Goal: Information Seeking & Learning: Find specific fact

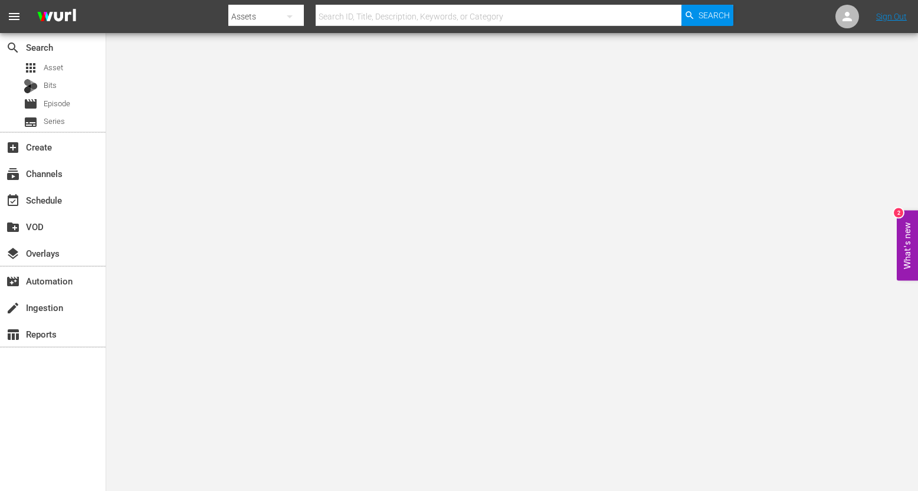
click at [338, 21] on input "text" at bounding box center [499, 16] width 366 height 28
paste input "224922"
type input "224922"
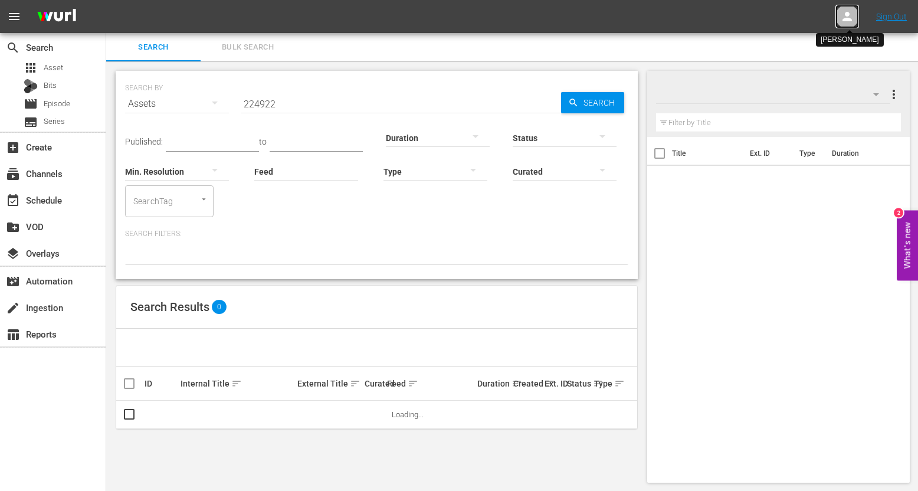
click at [844, 18] on icon at bounding box center [847, 16] width 14 height 14
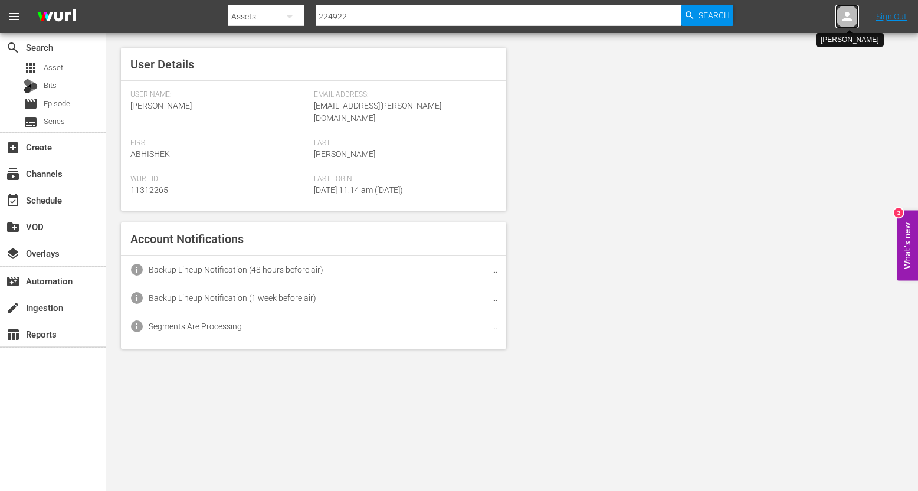
click at [844, 18] on icon at bounding box center [847, 16] width 14 height 14
click at [714, 6] on span "Search" at bounding box center [714, 15] width 31 height 21
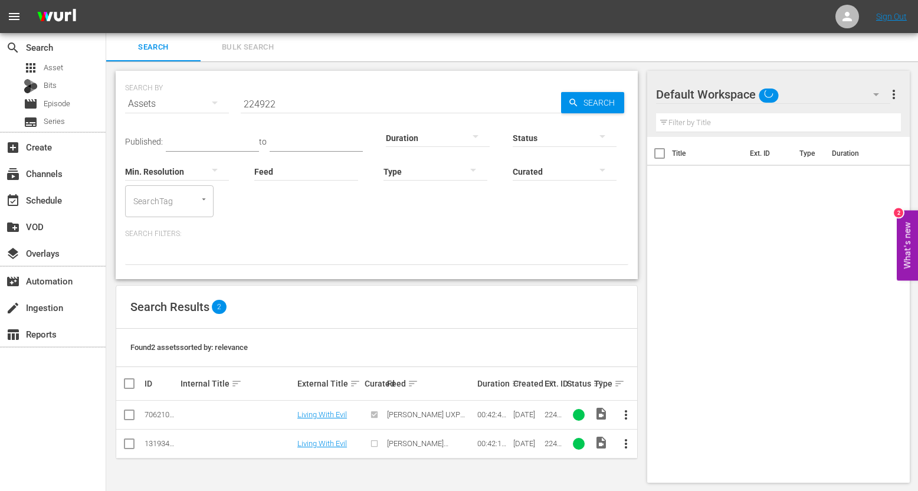
scroll to position [1, 0]
click at [261, 104] on input "224922" at bounding box center [401, 103] width 320 height 28
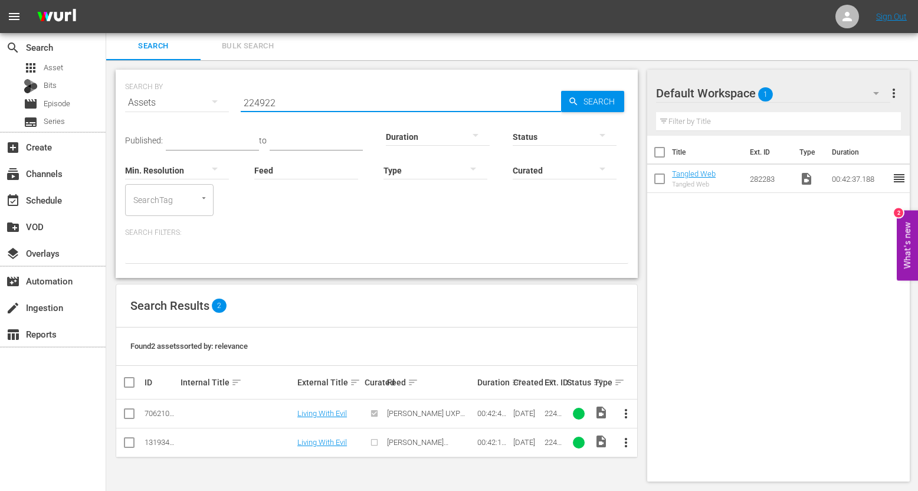
click at [261, 104] on input "224922" at bounding box center [401, 103] width 320 height 28
click at [327, 412] on link "Living With Evil" at bounding box center [322, 413] width 50 height 9
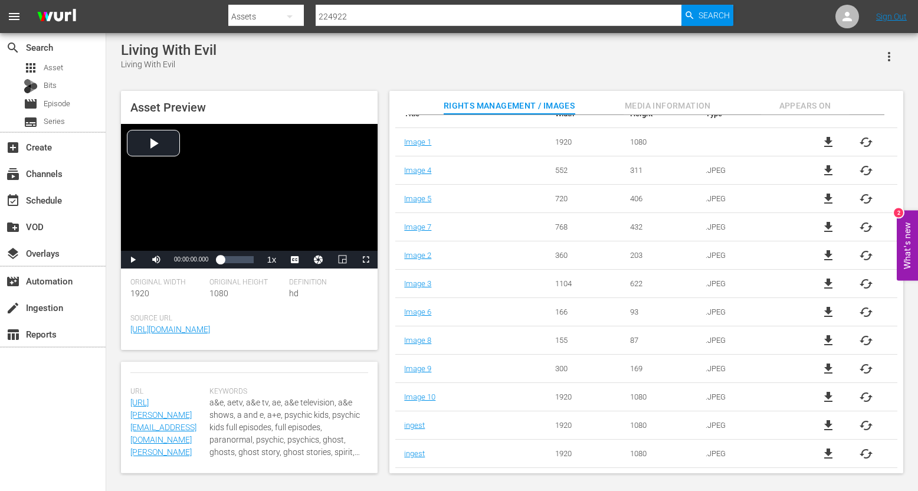
scroll to position [347, 0]
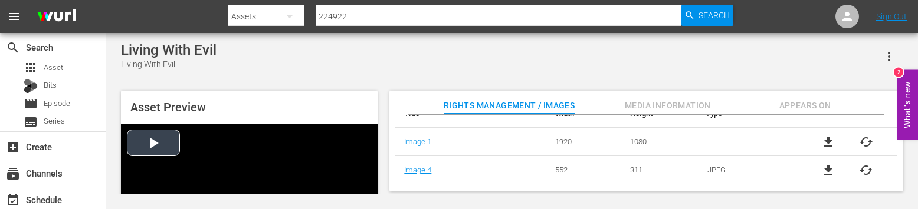
click at [150, 142] on div "Video Player" at bounding box center [249, 187] width 257 height 127
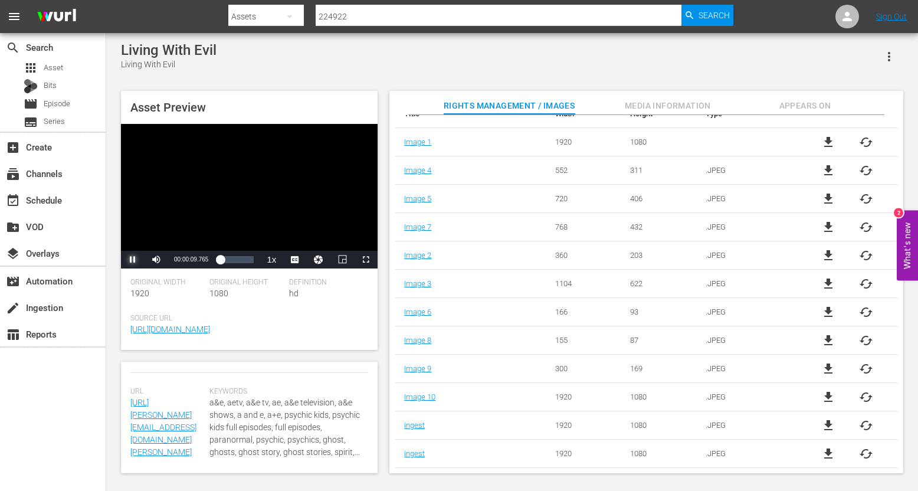
click at [133, 260] on span "Video Player" at bounding box center [133, 260] width 0 height 0
click at [670, 111] on span "Media Information" at bounding box center [668, 106] width 89 height 15
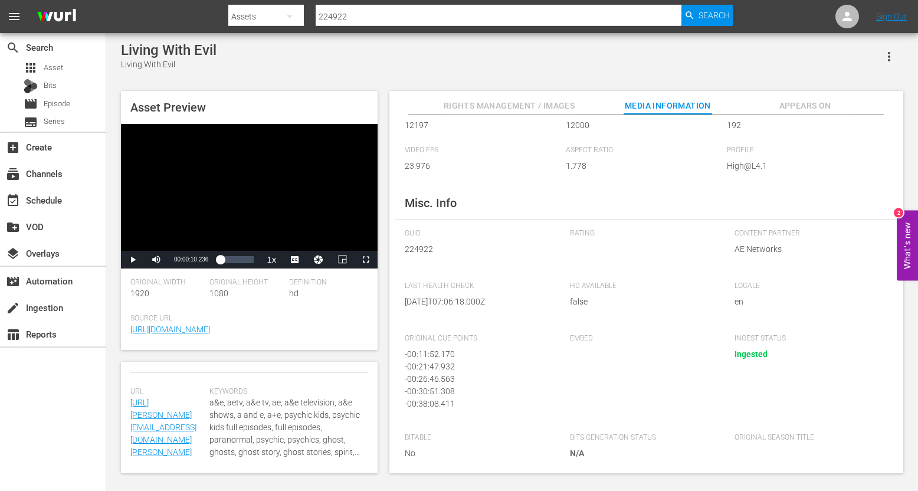
scroll to position [101, 0]
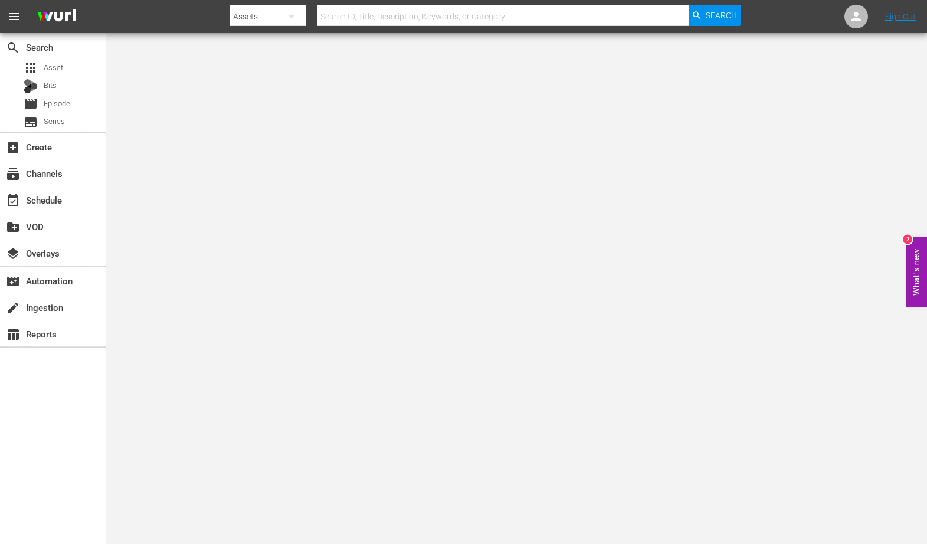
click at [402, 12] on input "text" at bounding box center [502, 16] width 371 height 28
type input "292186"
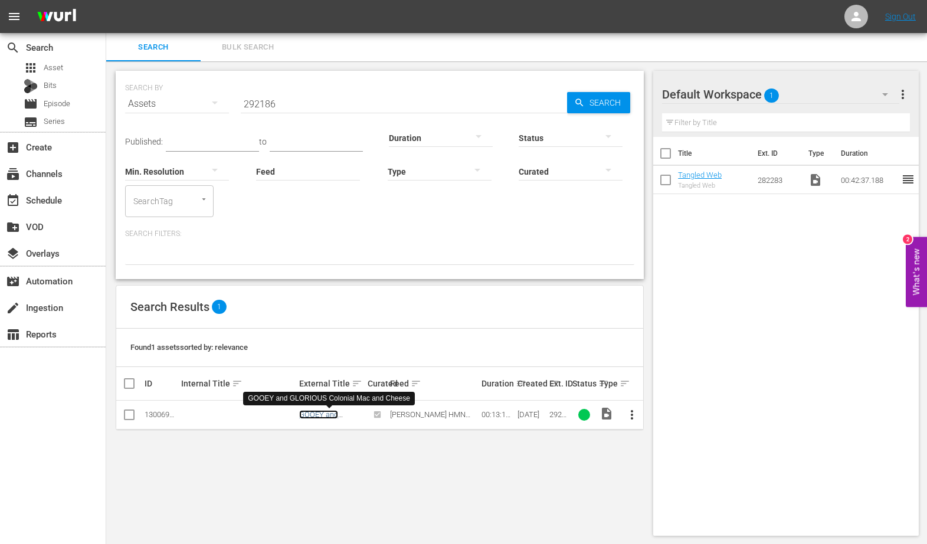
click at [310, 411] on link "GOOEY and GLORIOUS Colonial Mac and Cheese" at bounding box center [327, 427] width 57 height 35
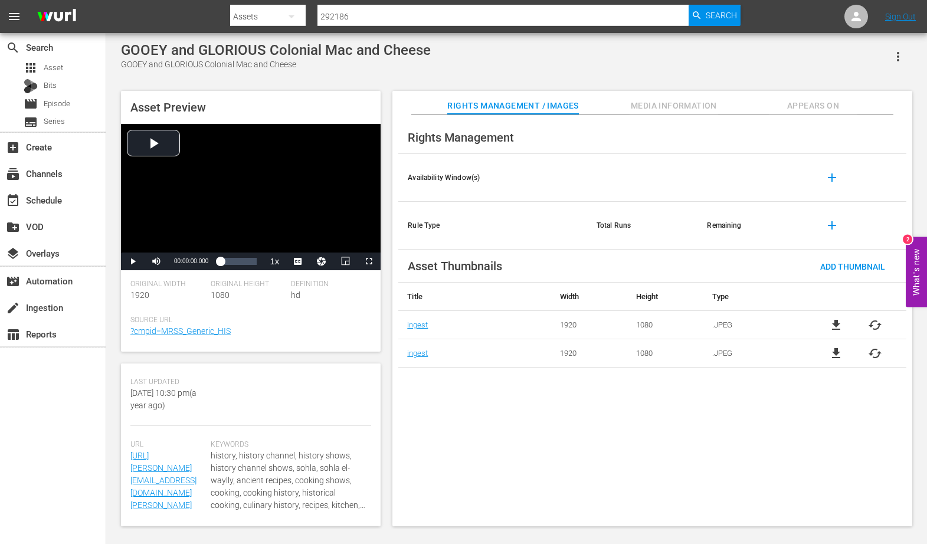
scroll to position [333, 0]
click at [666, 100] on span "Media Information" at bounding box center [674, 106] width 89 height 15
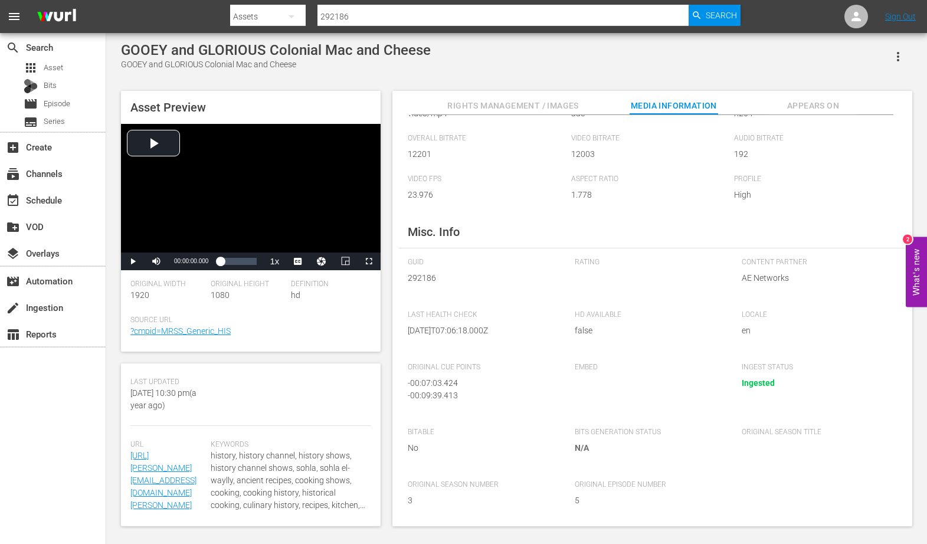
scroll to position [0, 0]
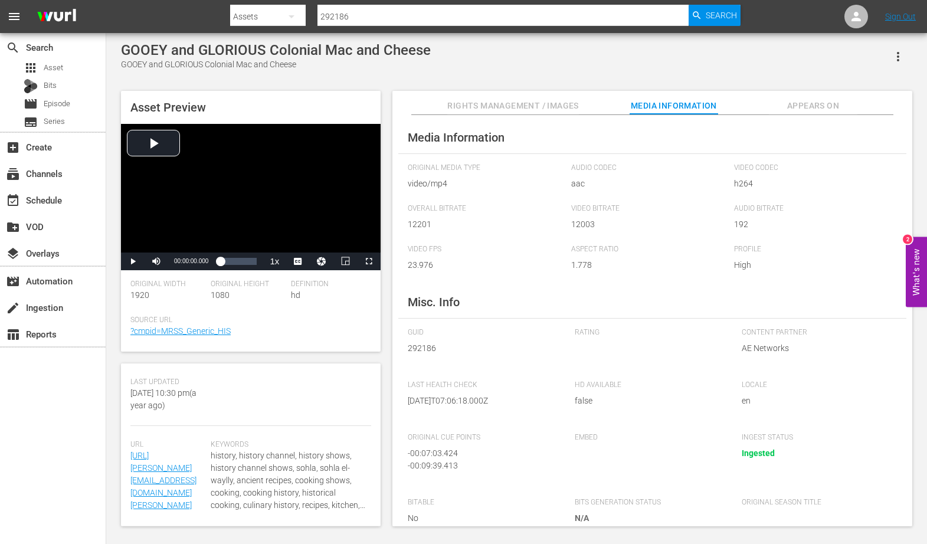
click at [805, 108] on span "Appears On" at bounding box center [813, 106] width 89 height 15
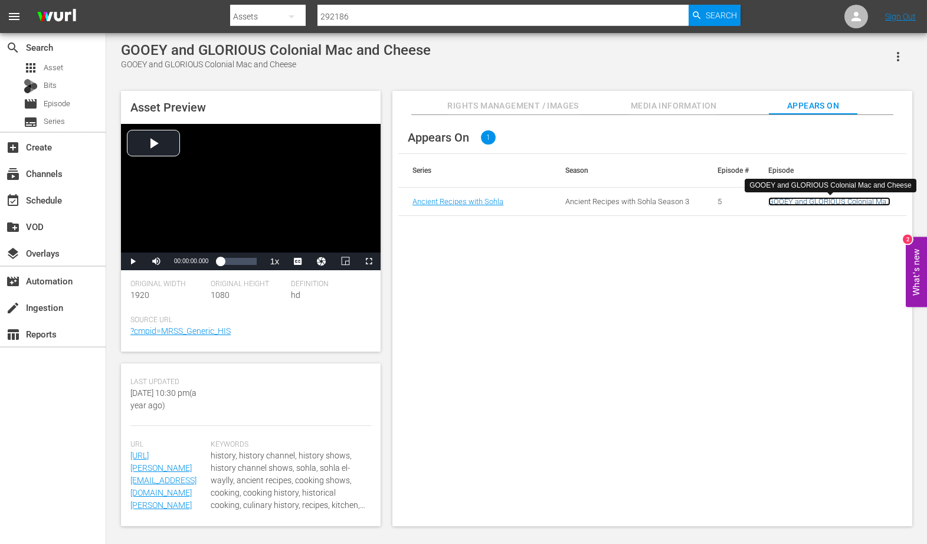
click at [825, 202] on link "GOOEY and GLORIOUS Colonial Mac and Cheese" at bounding box center [829, 206] width 122 height 18
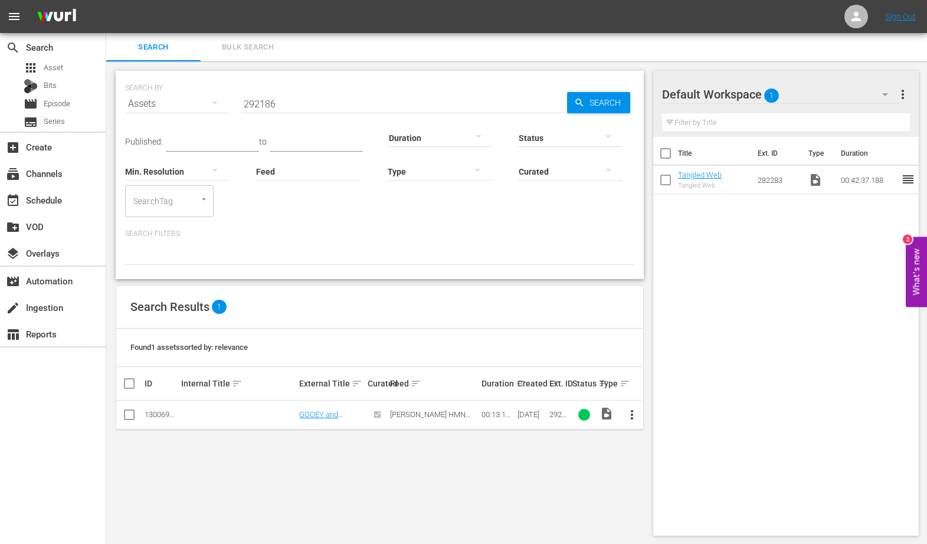
click at [637, 417] on span "more_vert" at bounding box center [632, 415] width 14 height 14
click at [680, 509] on div "Episode" at bounding box center [695, 504] width 80 height 28
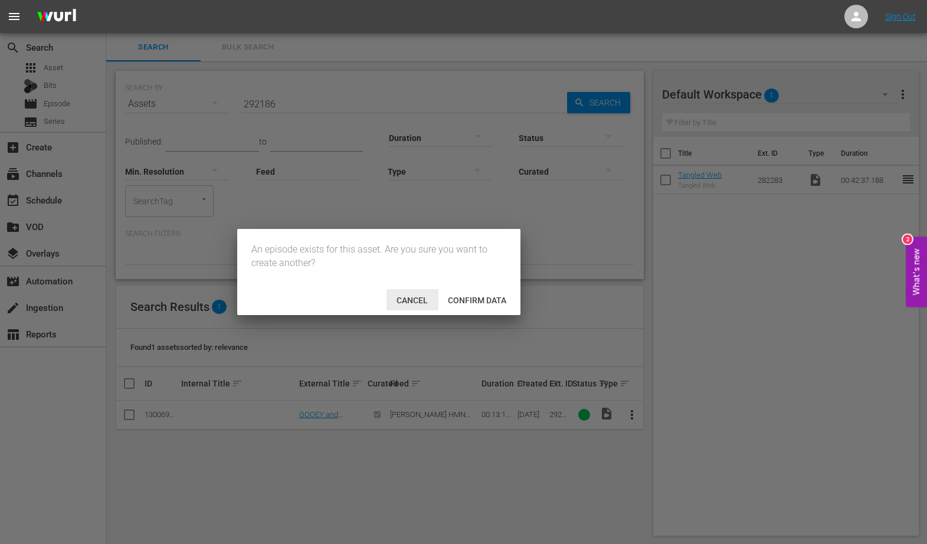
click at [402, 301] on span "Cancel" at bounding box center [412, 300] width 50 height 9
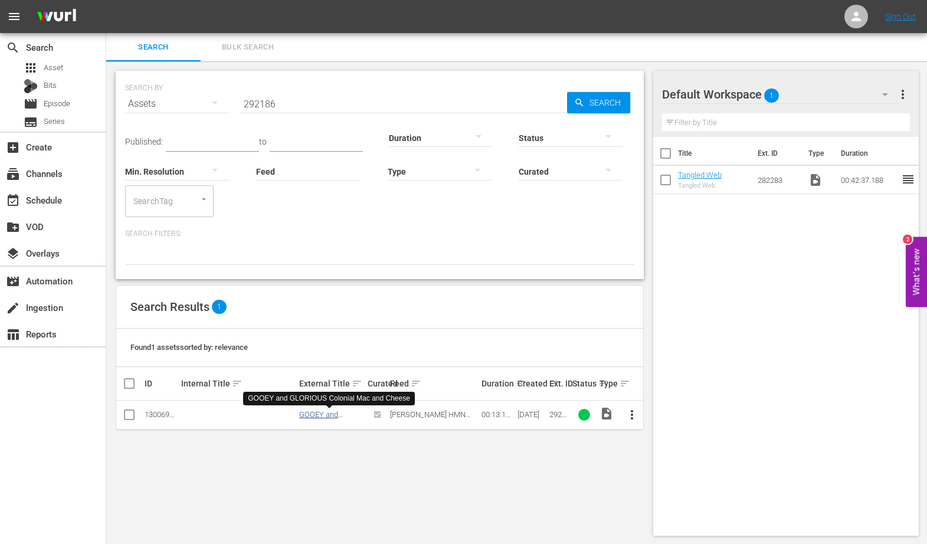
click at [309, 414] on link "GOOEY and GLORIOUS Colonial Mac and Cheese" at bounding box center [327, 427] width 57 height 35
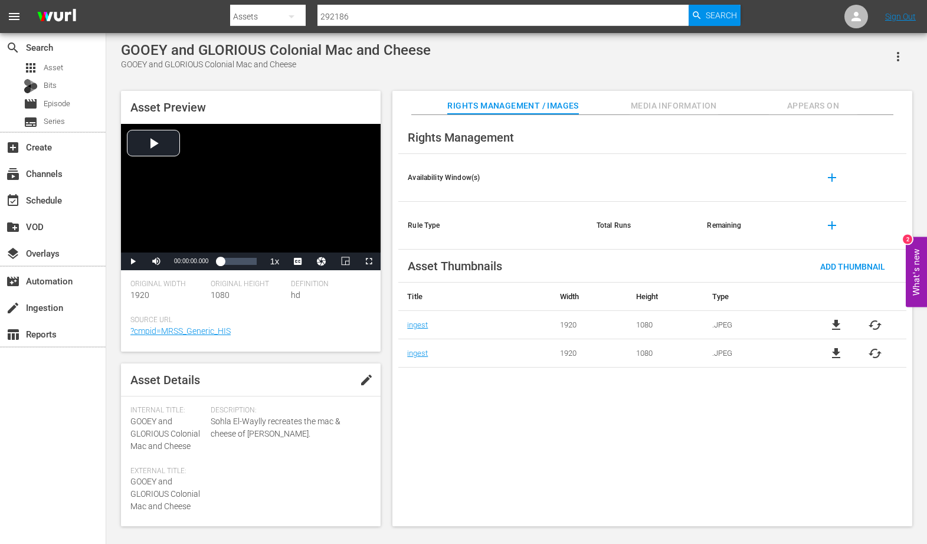
click at [809, 103] on span "Appears On" at bounding box center [813, 106] width 89 height 15
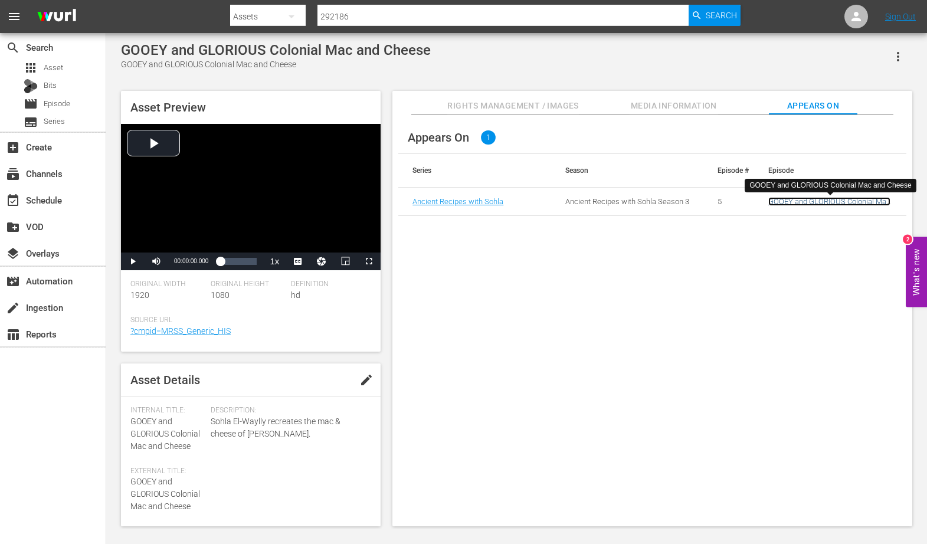
click at [821, 204] on link "GOOEY and GLORIOUS Colonial Mac and Cheese" at bounding box center [829, 206] width 122 height 18
